Goal: Information Seeking & Learning: Learn about a topic

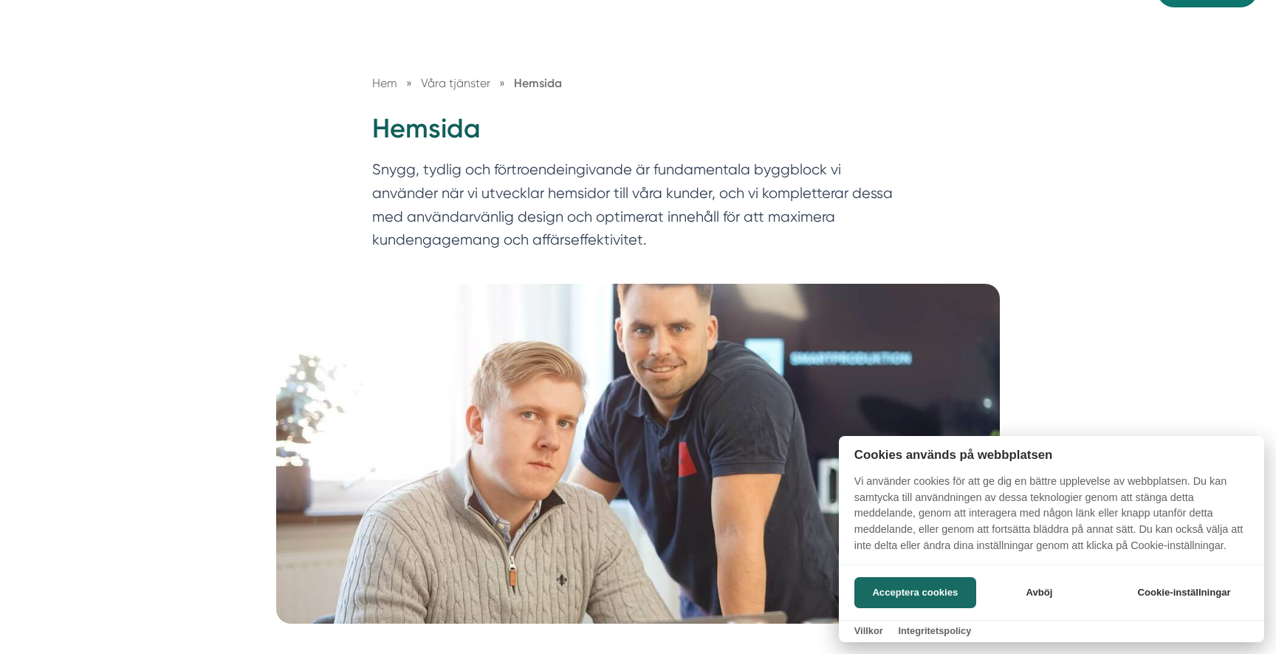
scroll to position [245, 0]
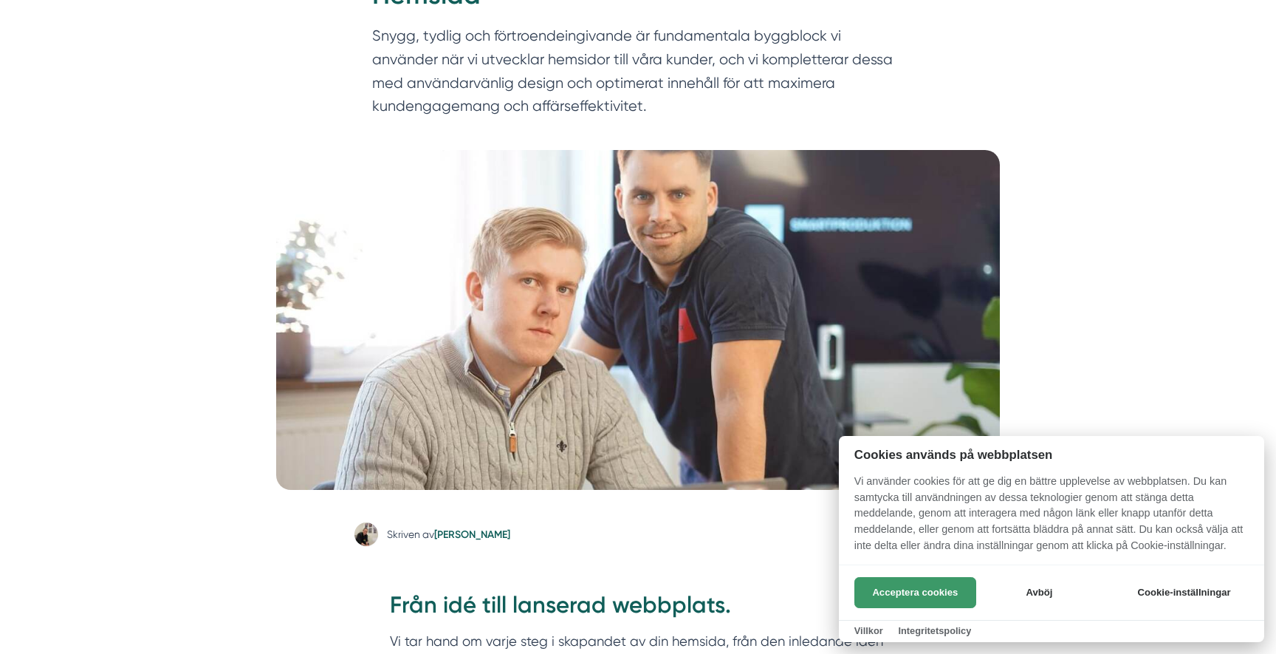
click at [886, 595] on button "Acceptera cookies" at bounding box center [916, 592] width 122 height 31
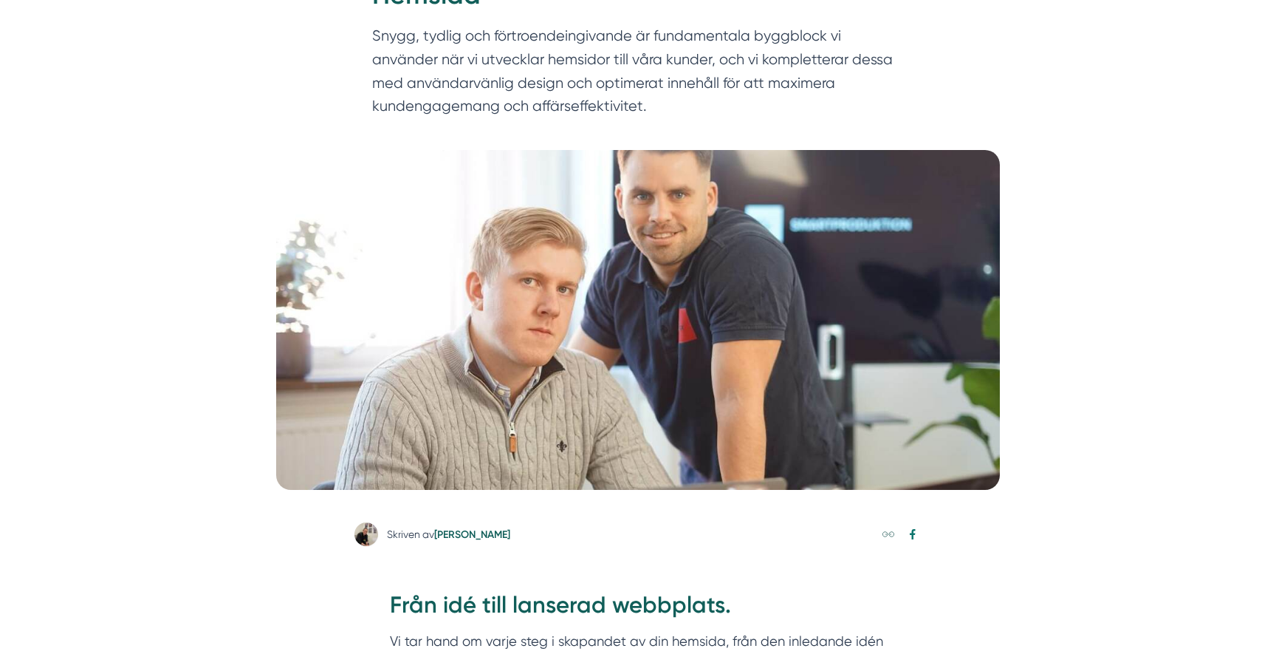
scroll to position [0, 0]
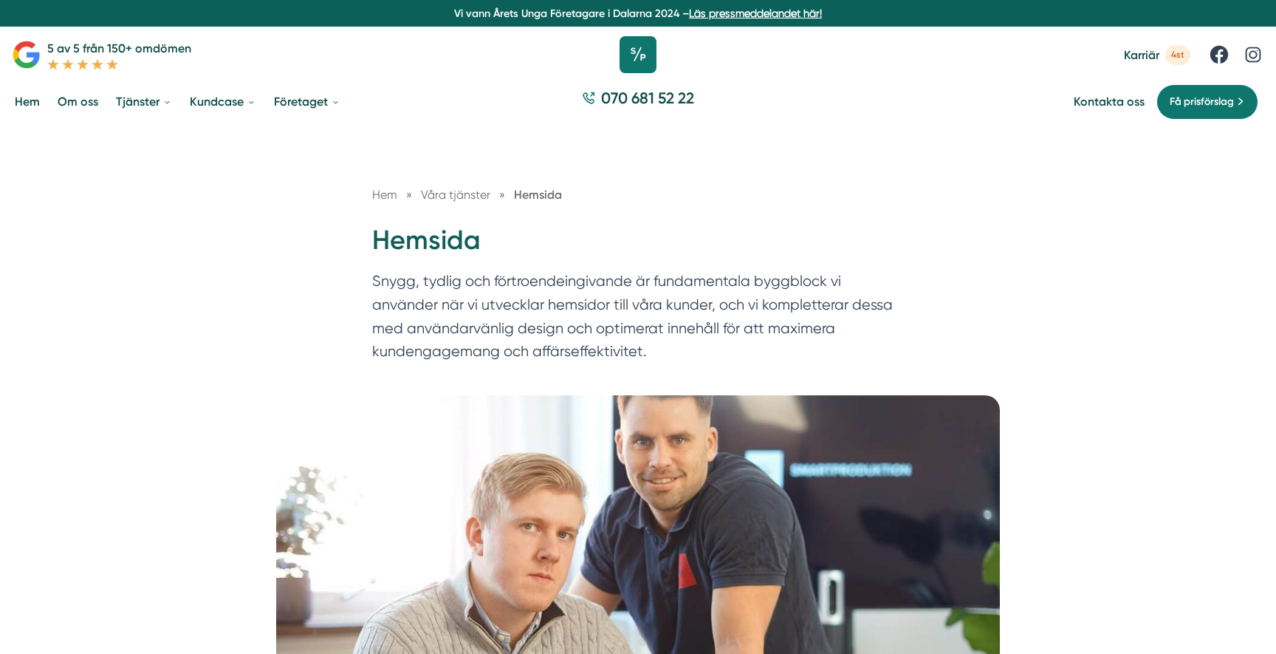
click at [631, 67] on icon at bounding box center [638, 54] width 37 height 37
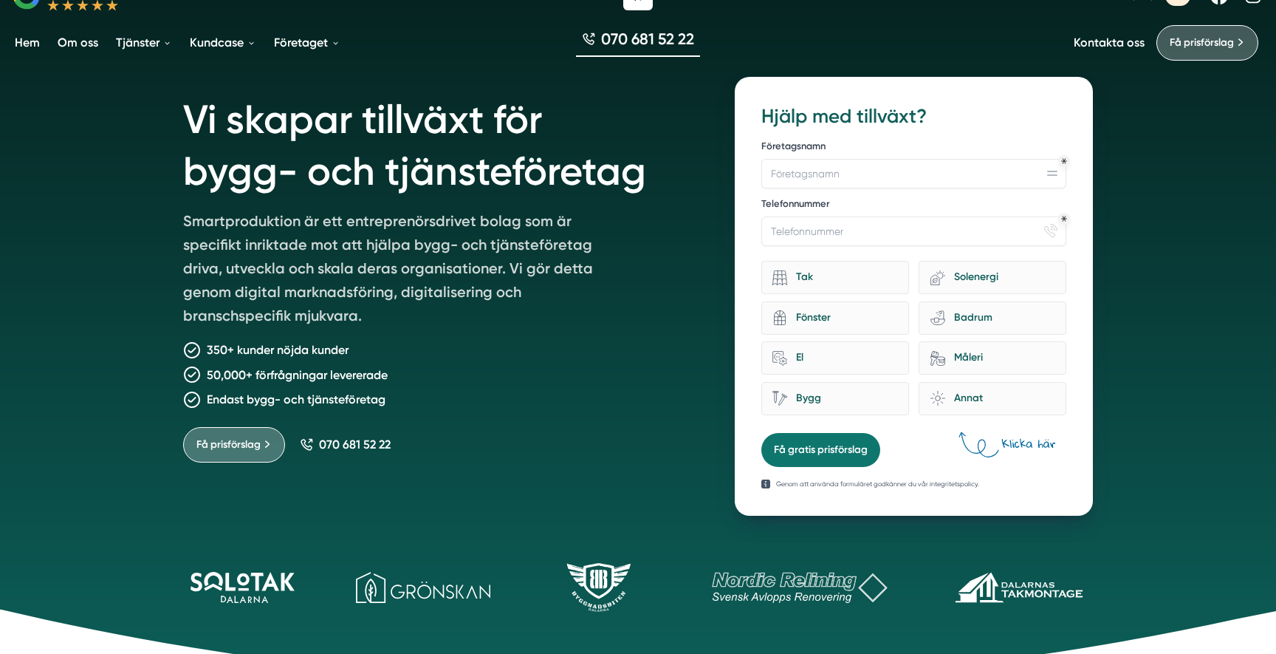
scroll to position [61, 0]
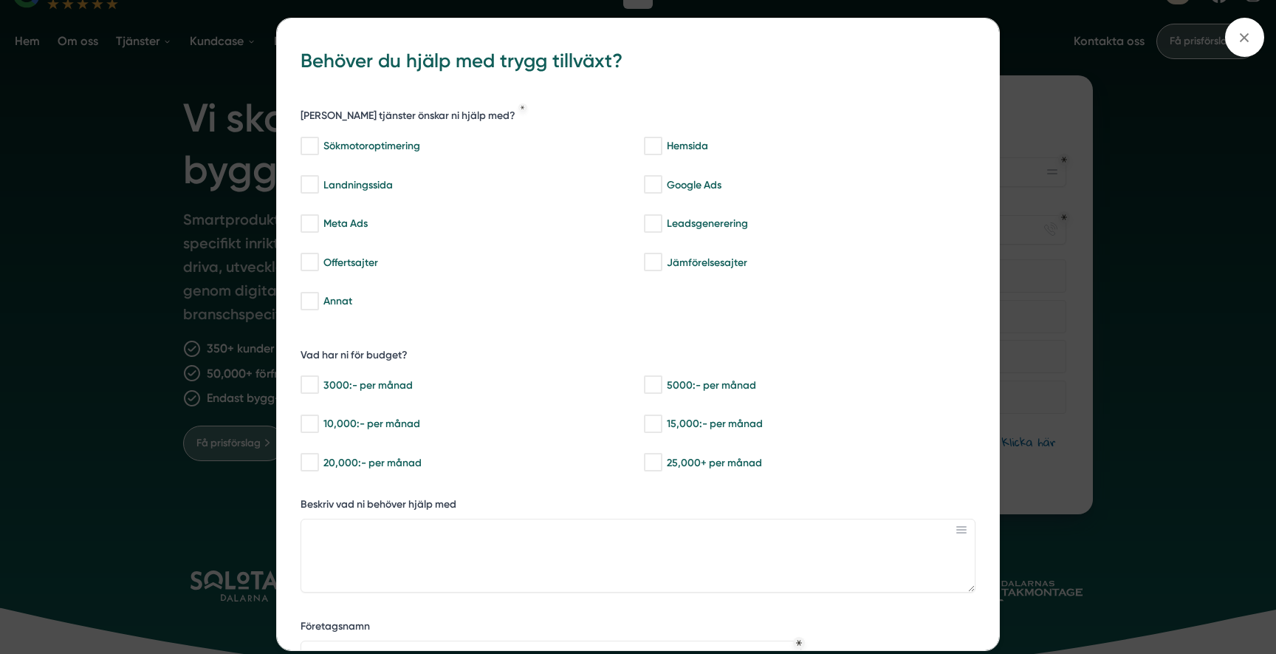
click at [170, 341] on div "bbc9b822-b2c6-488a-ab3e-9a2d59e49c7c Behöver du hjälp med trygg tillväxt? Vilka…" at bounding box center [638, 327] width 1276 height 654
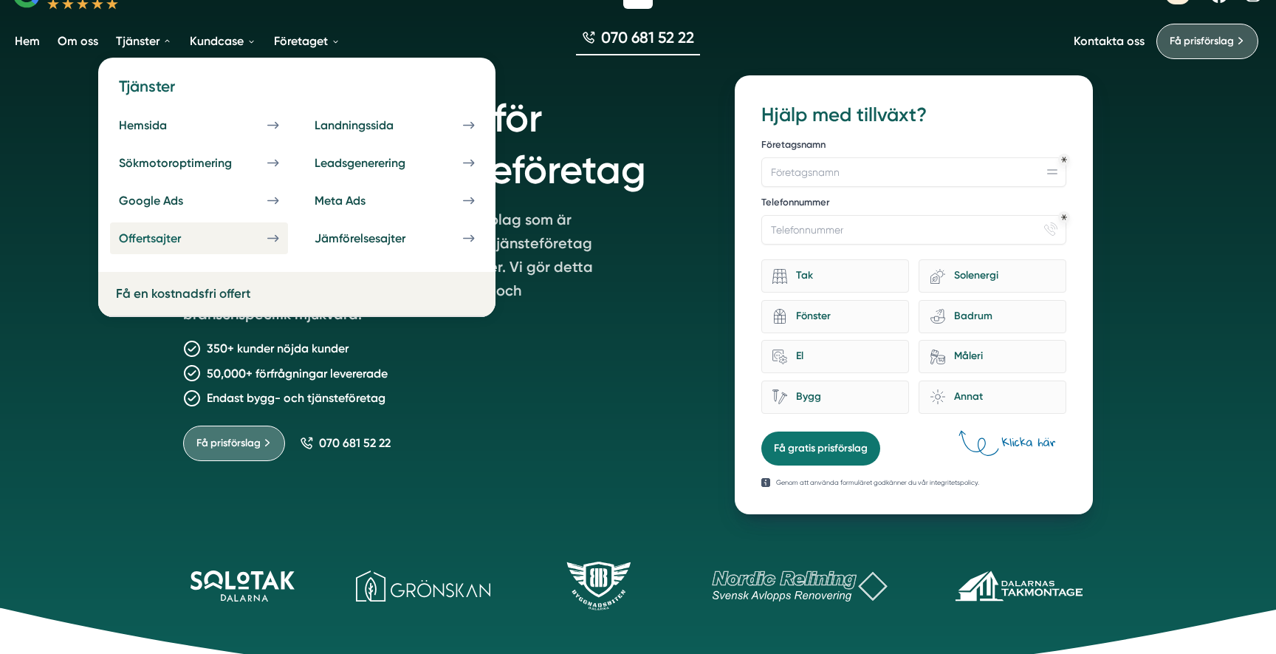
click at [176, 237] on div "Offertsajter" at bounding box center [168, 238] width 98 height 14
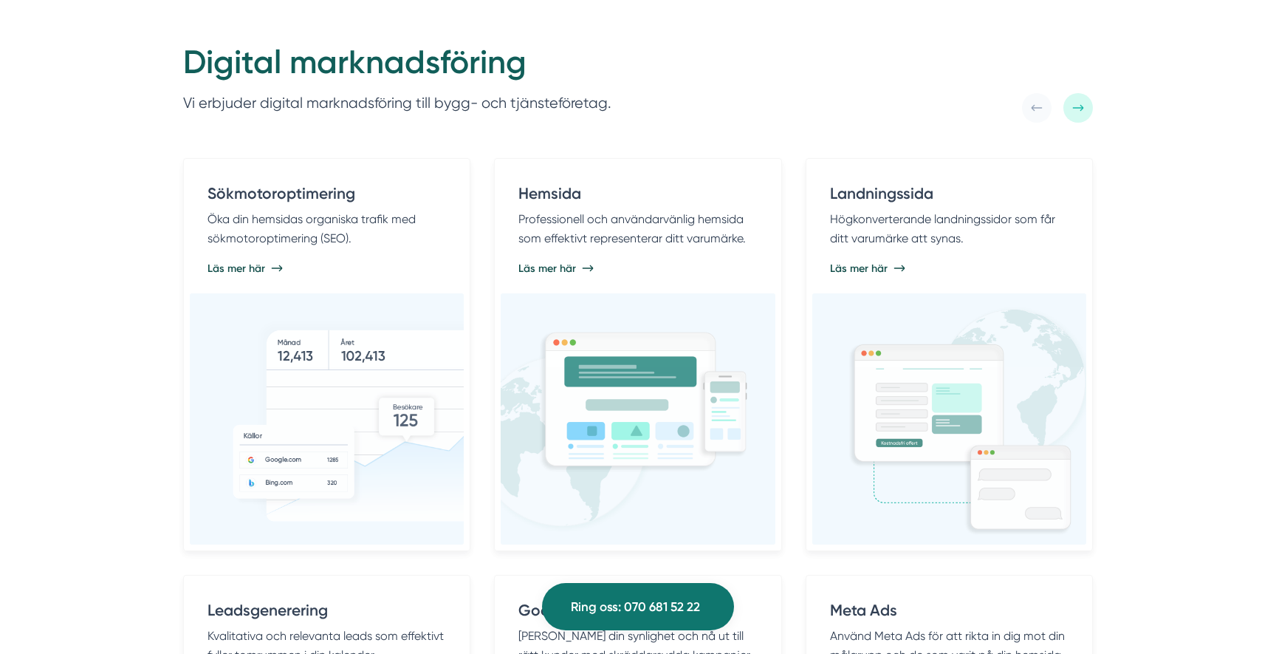
scroll to position [763, 0]
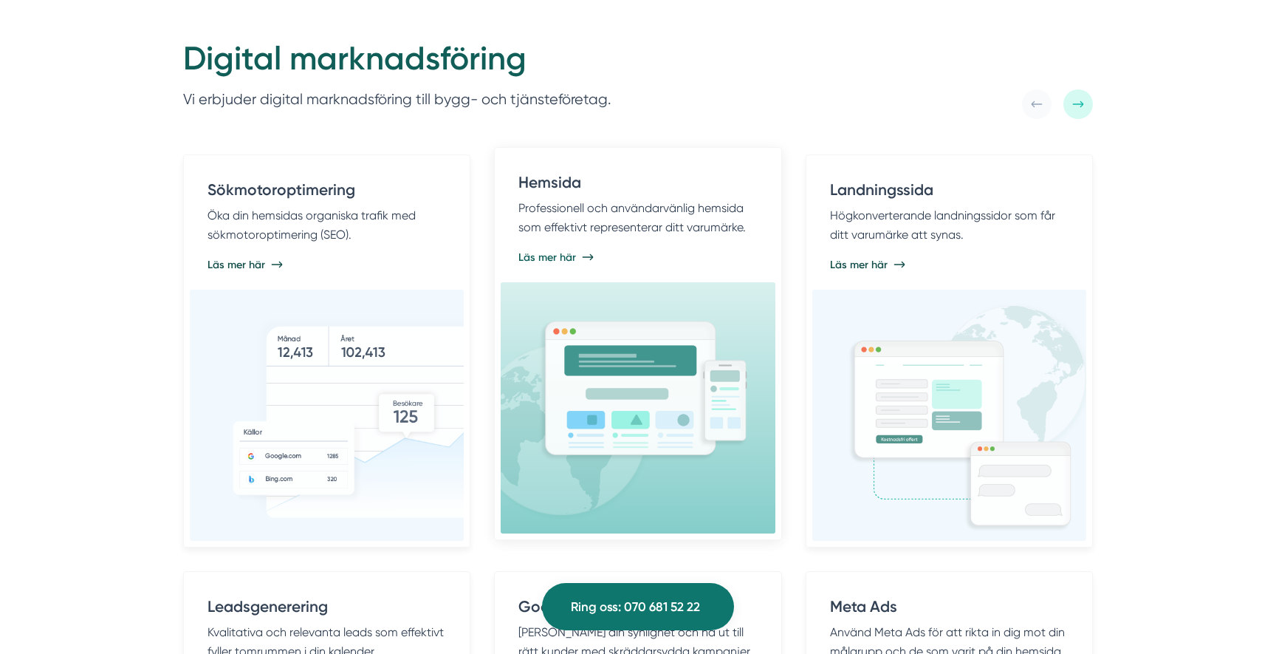
click at [567, 258] on span "Läs mer här" at bounding box center [548, 257] width 58 height 15
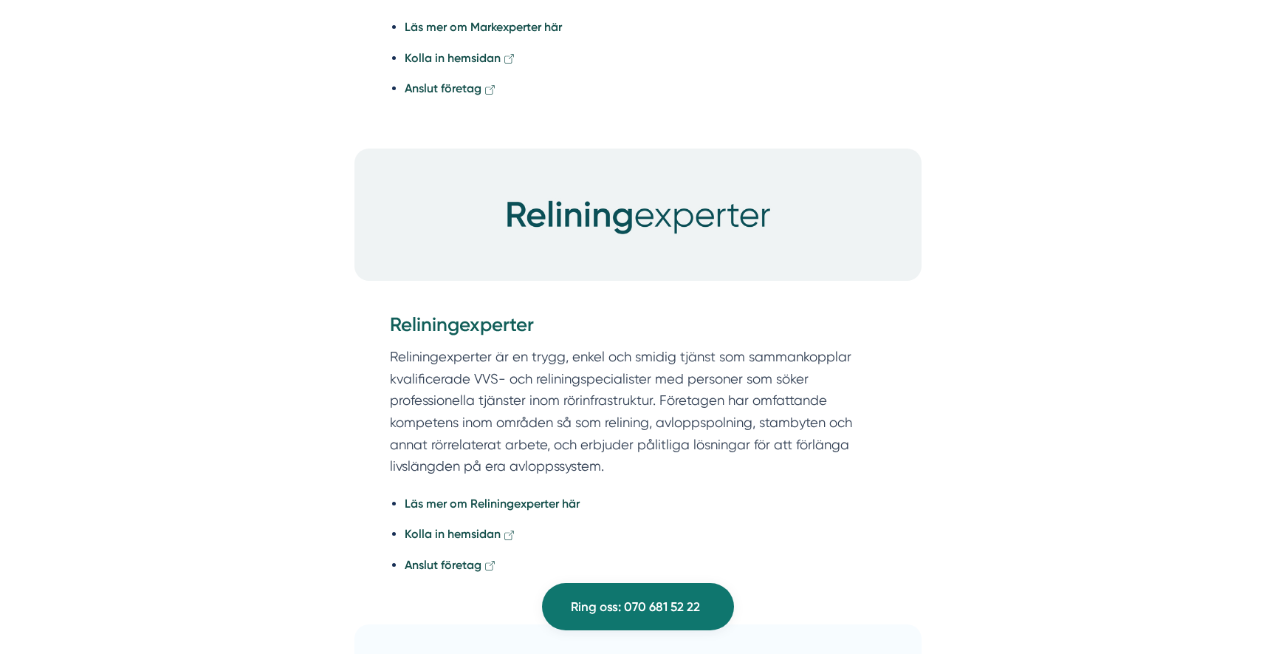
scroll to position [4531, 0]
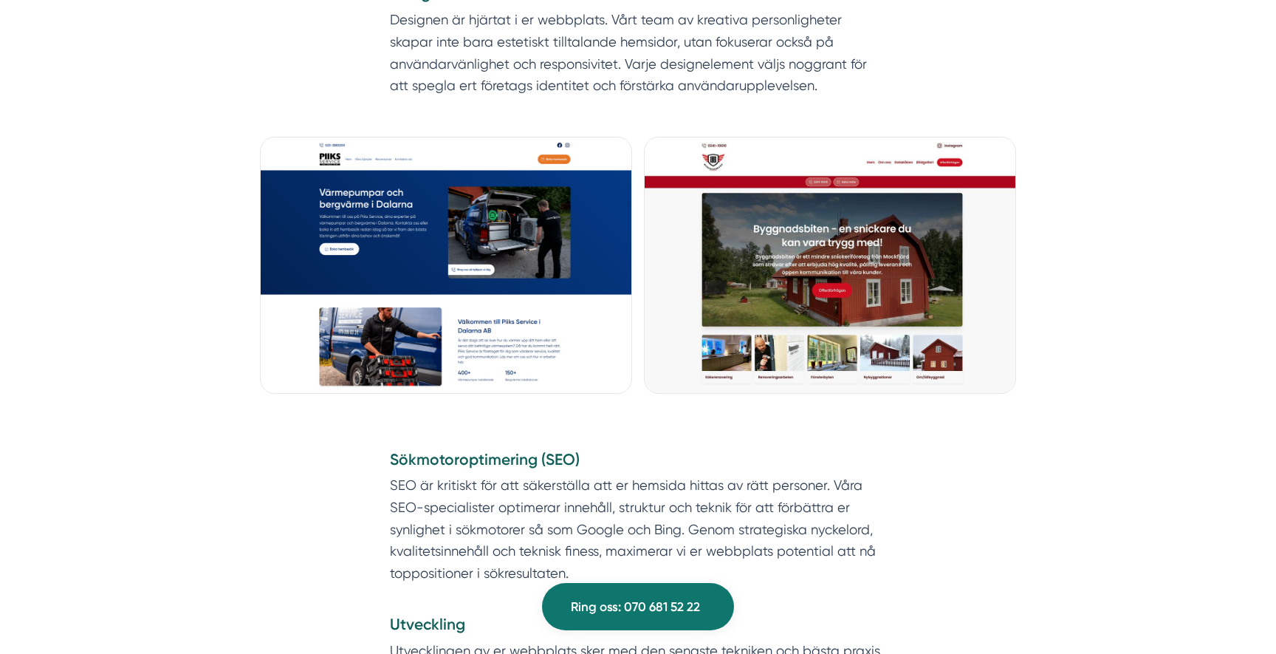
scroll to position [1191, 0]
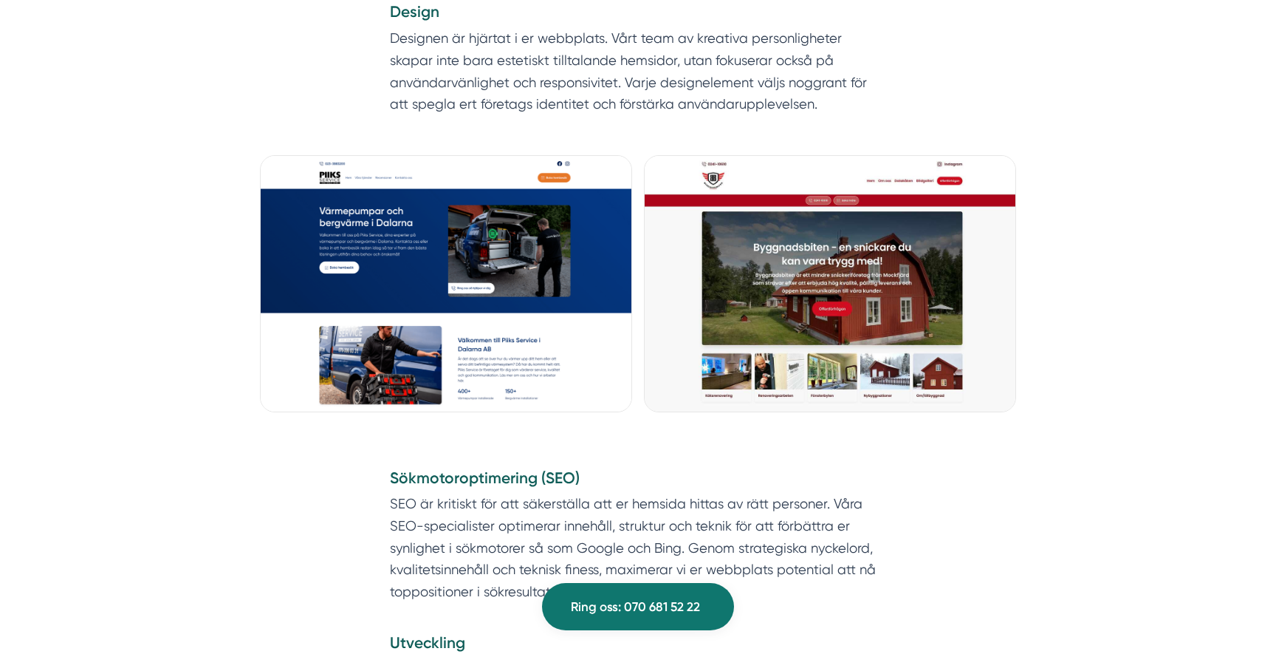
click at [778, 266] on img at bounding box center [830, 283] width 372 height 257
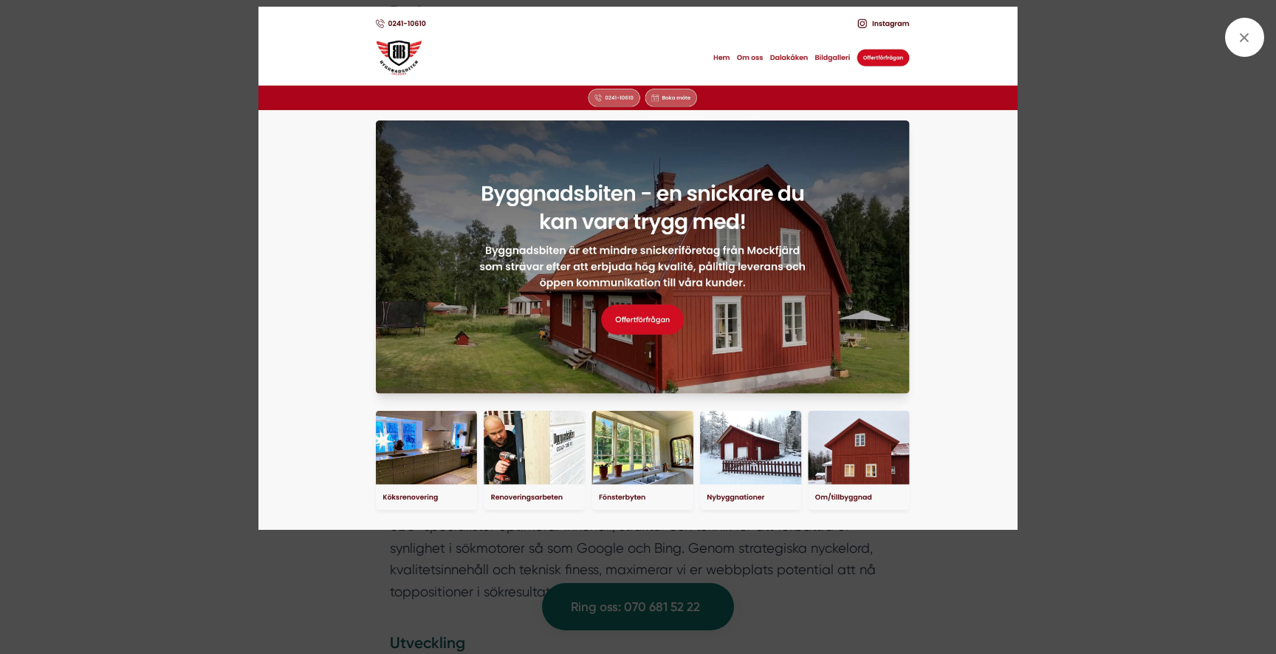
click at [228, 346] on img at bounding box center [638, 268] width 957 height 523
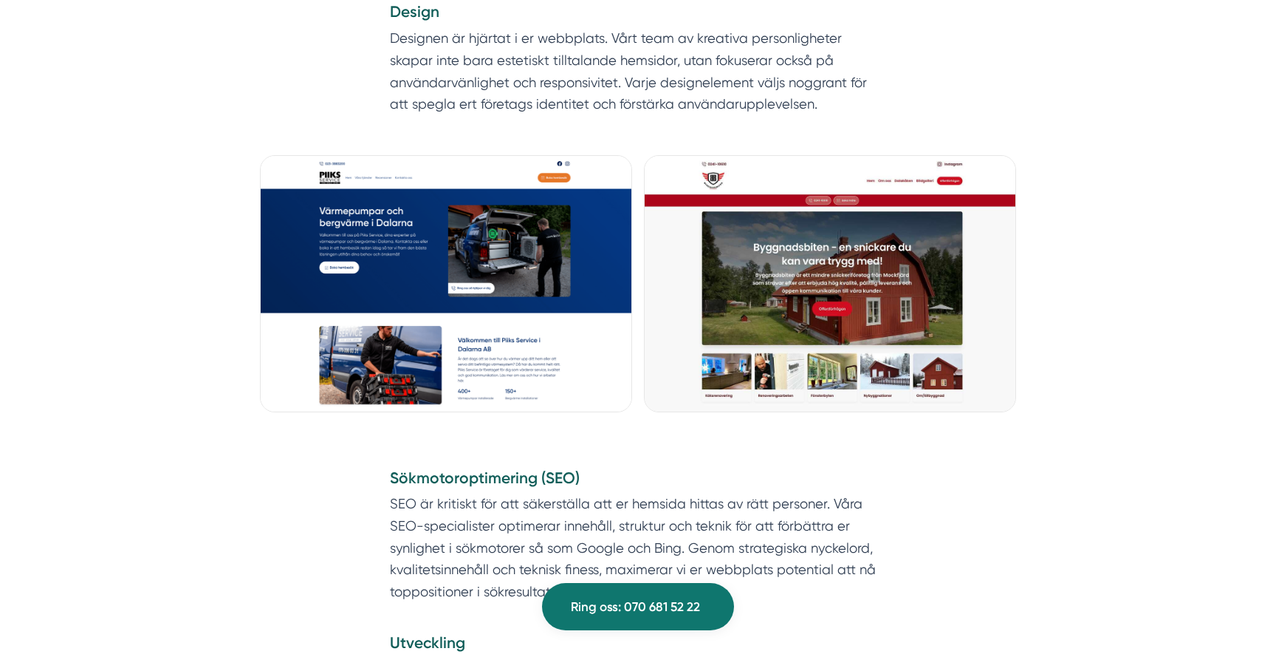
click at [451, 310] on img at bounding box center [446, 283] width 372 height 257
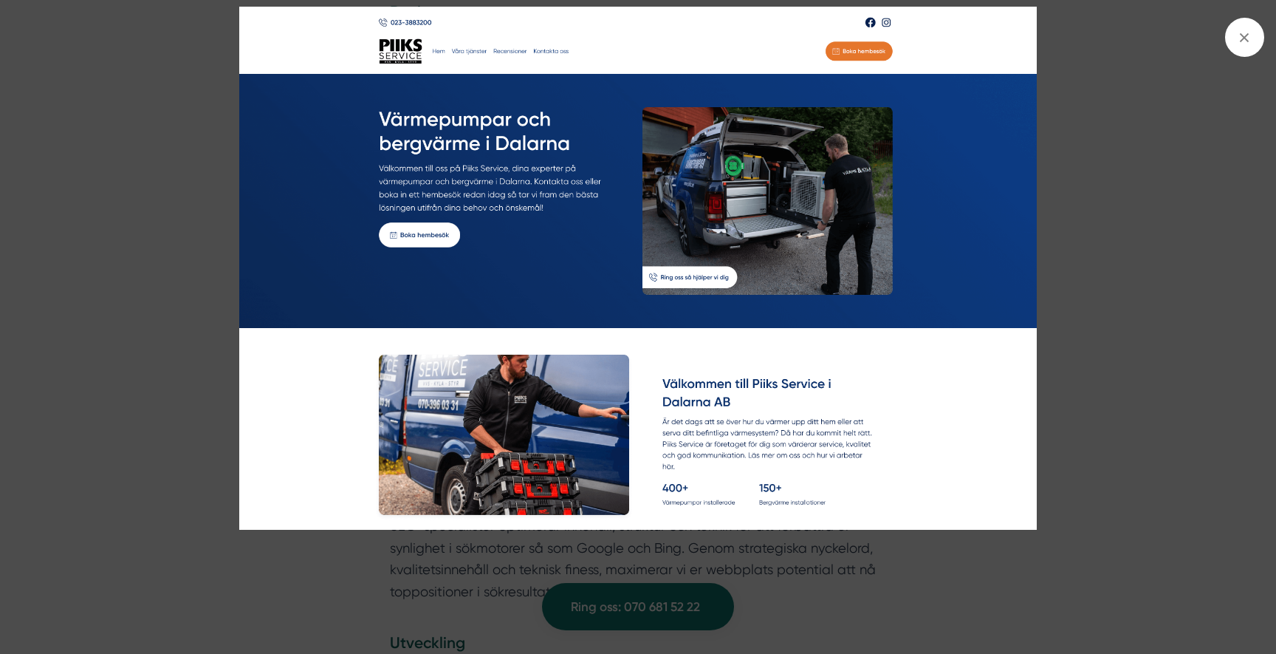
click at [174, 350] on img at bounding box center [638, 268] width 957 height 523
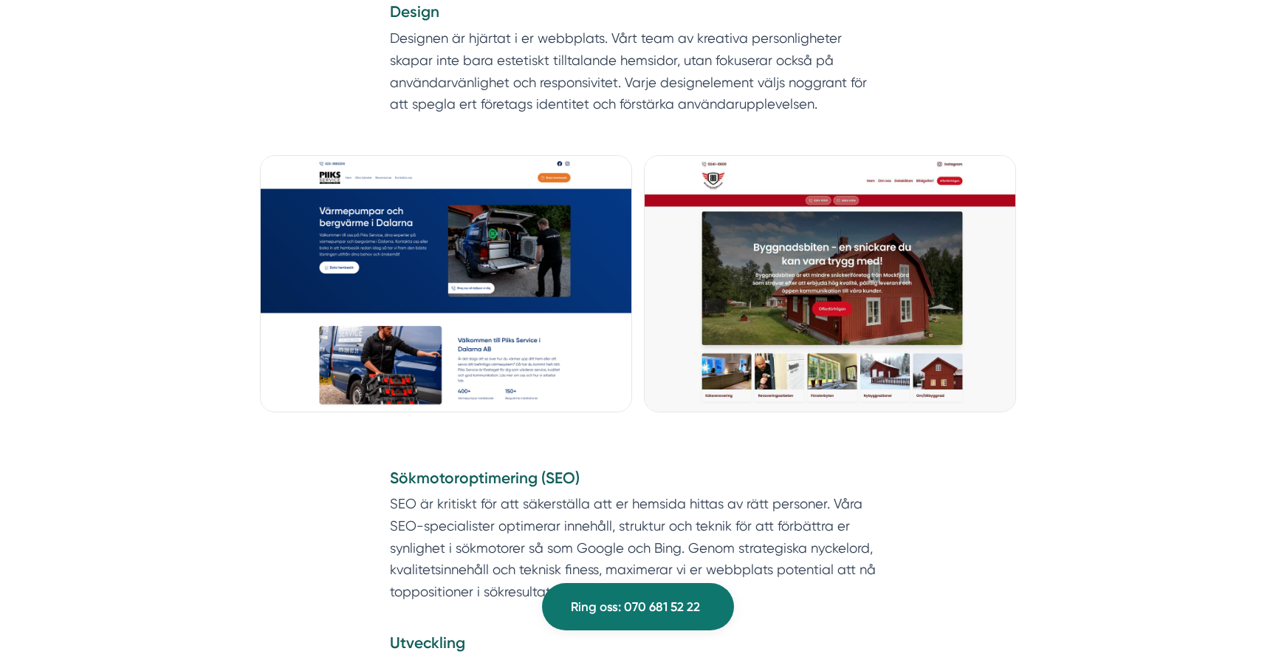
click at [442, 341] on img at bounding box center [446, 283] width 372 height 257
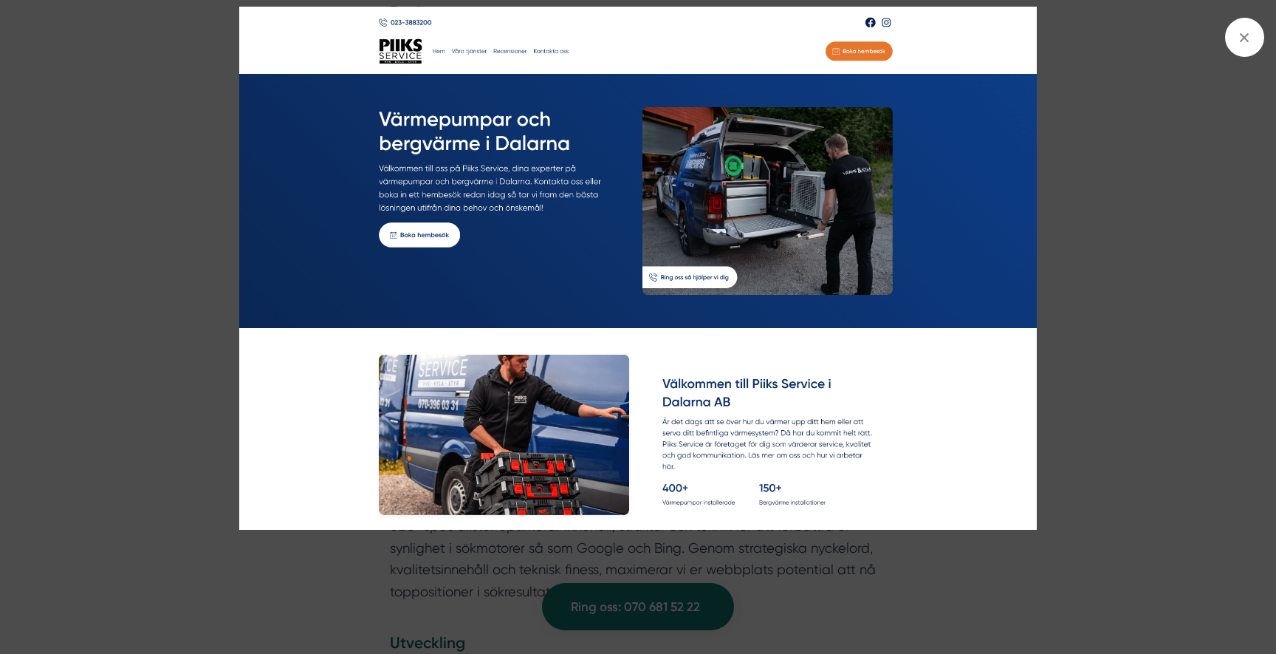
click at [186, 382] on img at bounding box center [638, 268] width 957 height 523
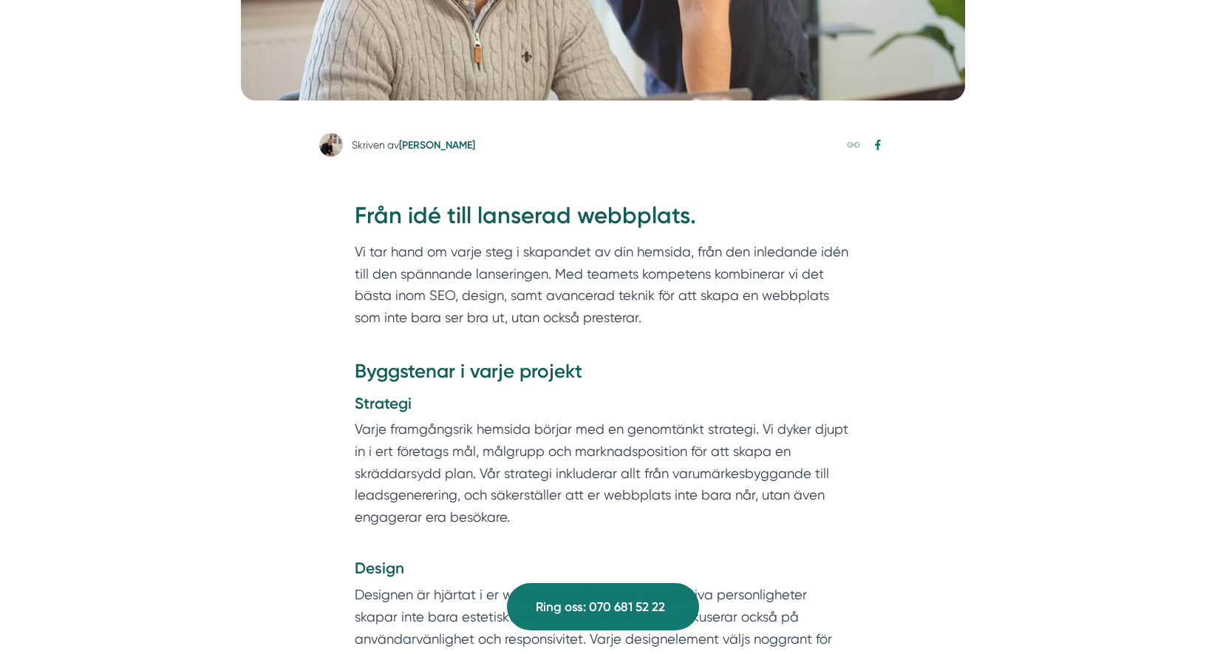
scroll to position [0, 0]
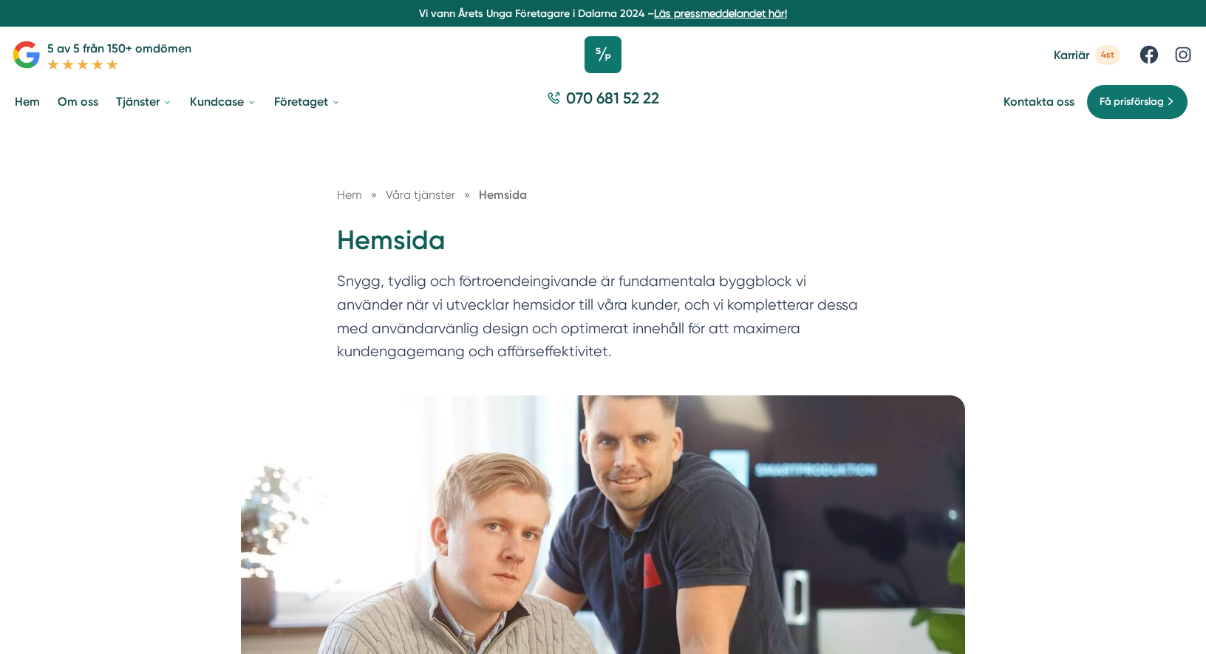
click at [598, 63] on icon at bounding box center [602, 54] width 37 height 37
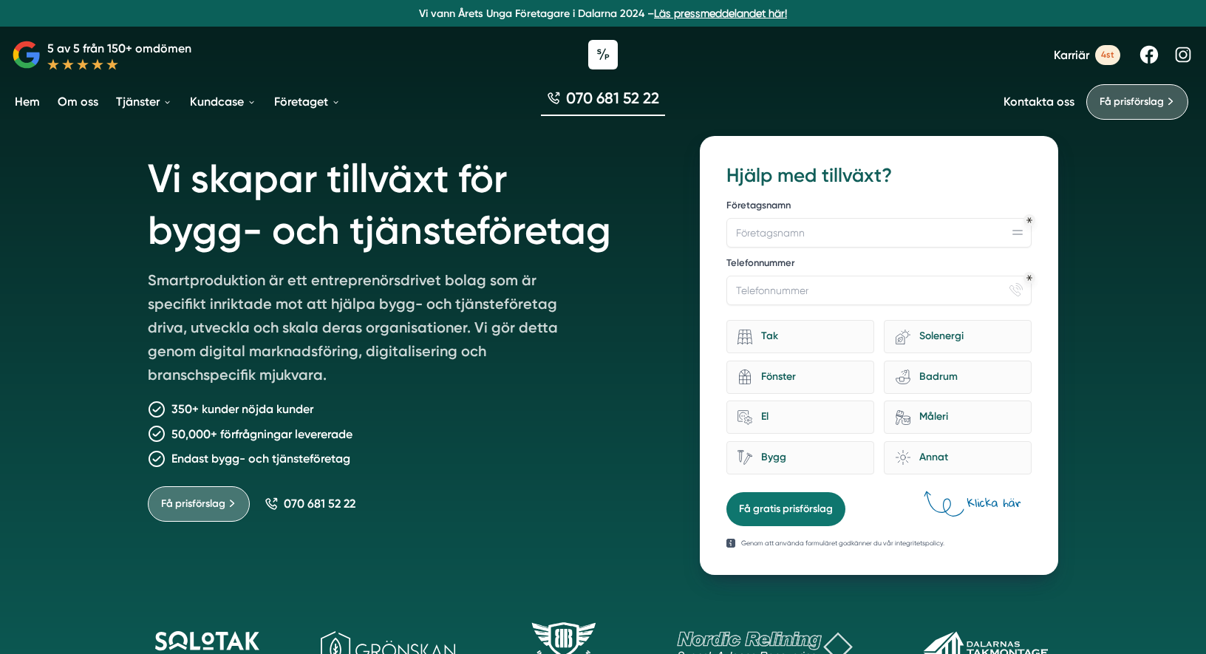
click at [1092, 53] on link "Karriär 4st" at bounding box center [1086, 55] width 66 height 20
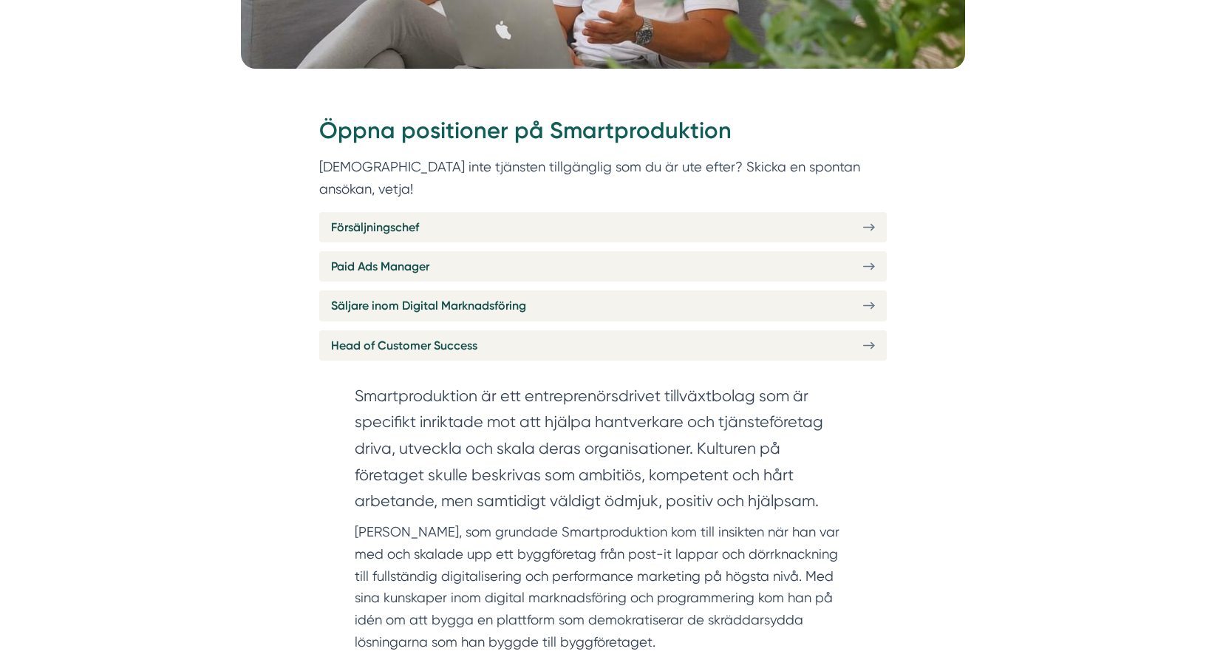
scroll to position [567, 0]
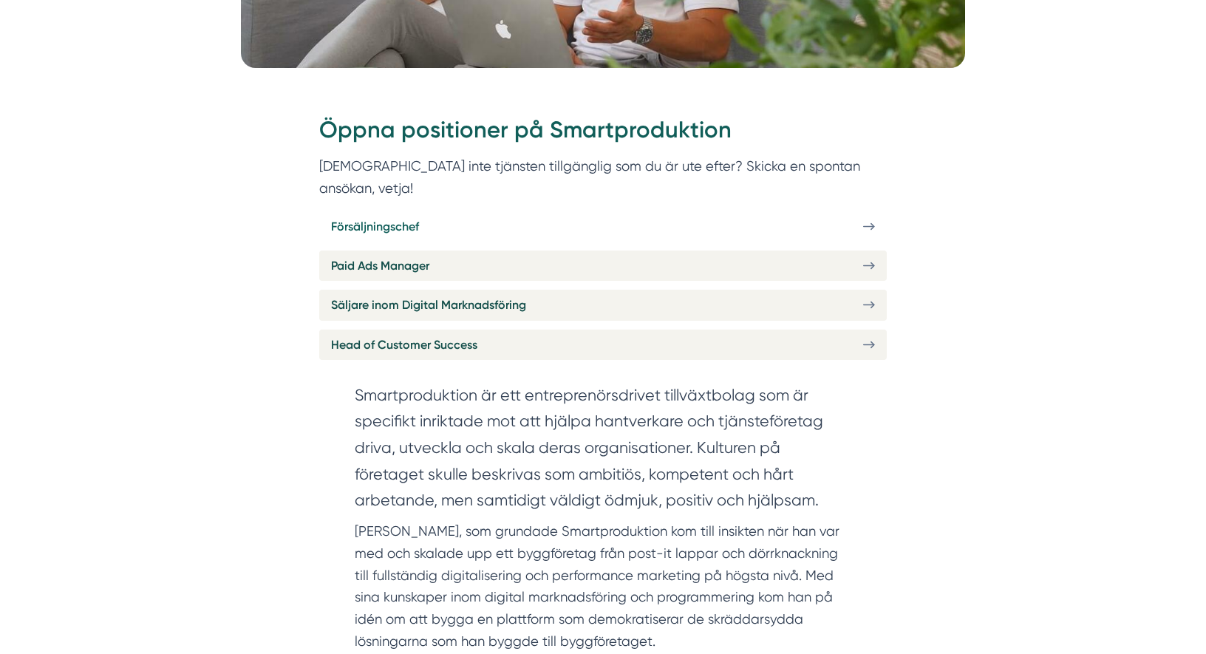
click at [860, 211] on link "Försäljningschef" at bounding box center [602, 226] width 567 height 30
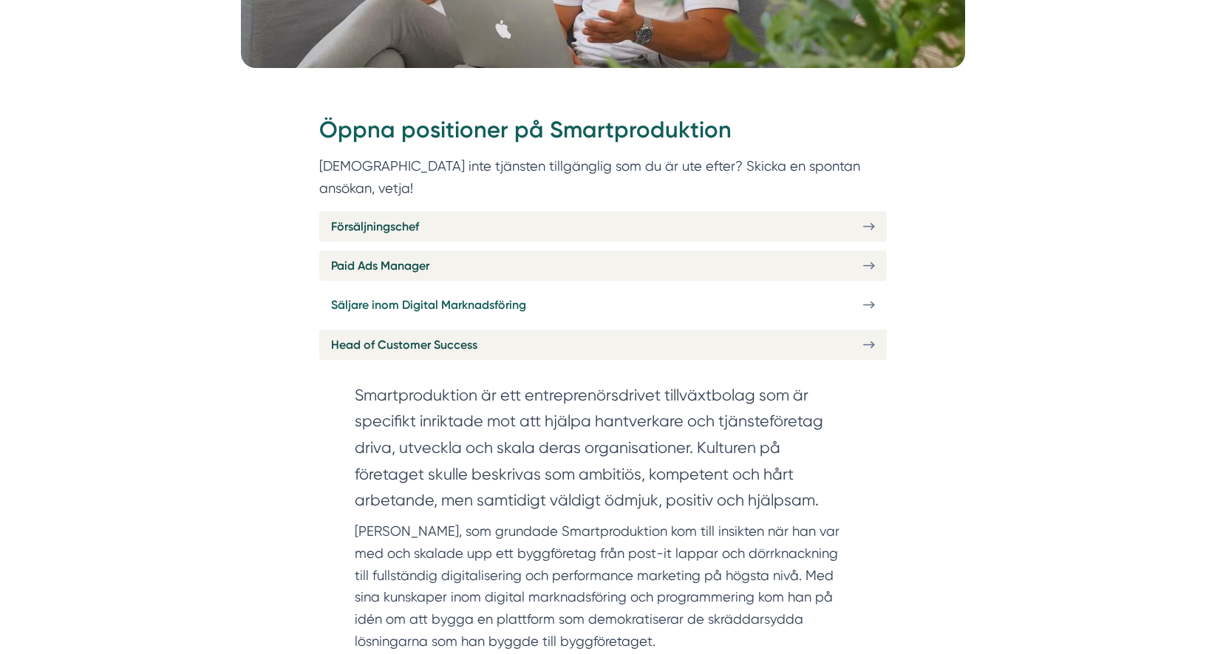
click at [489, 295] on span "Säljare inom Digital Marknadsföring" at bounding box center [428, 304] width 195 height 18
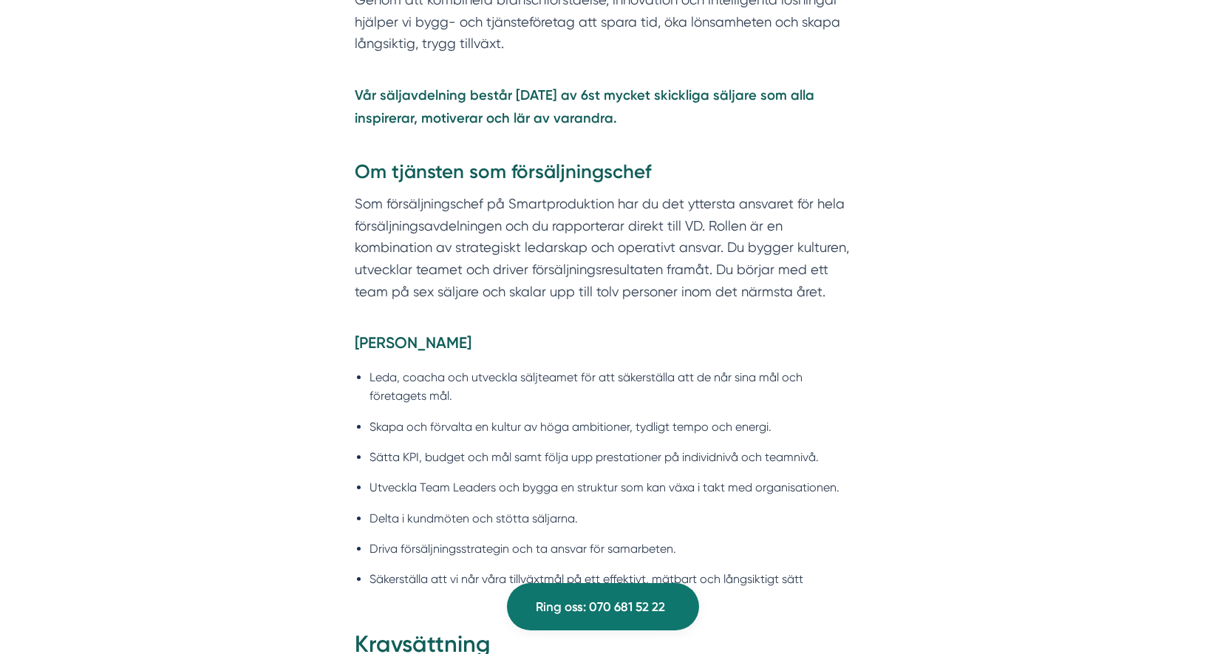
scroll to position [1135, 0]
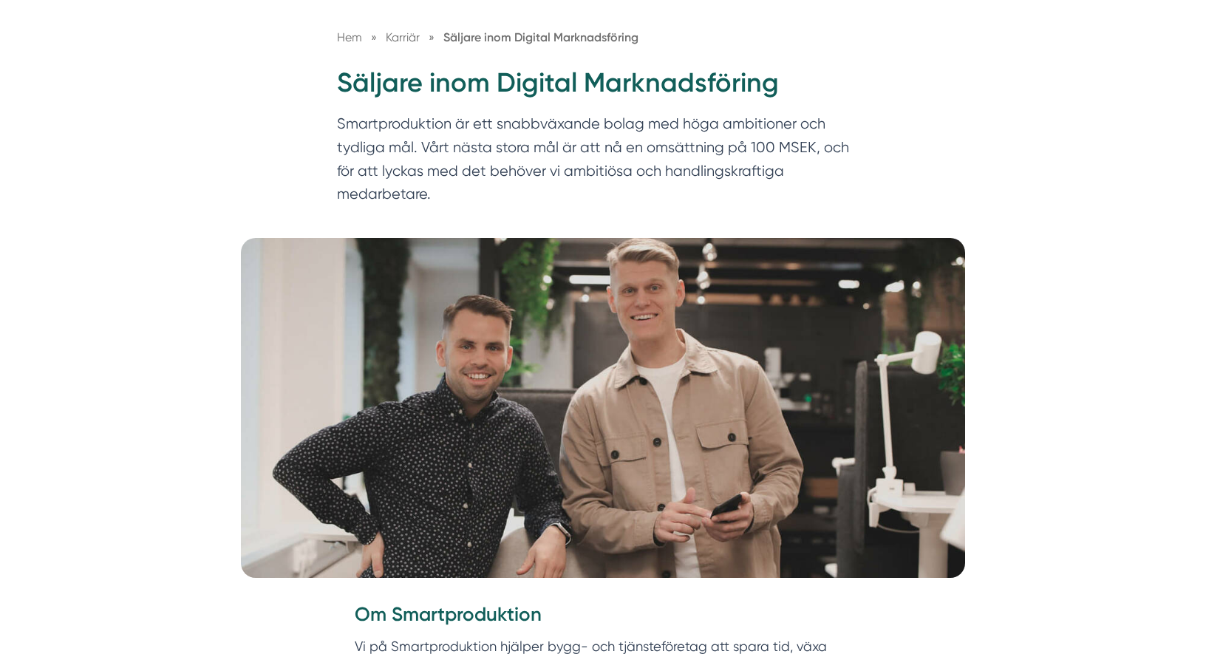
scroll to position [229, 0]
